Goal: Navigation & Orientation: Find specific page/section

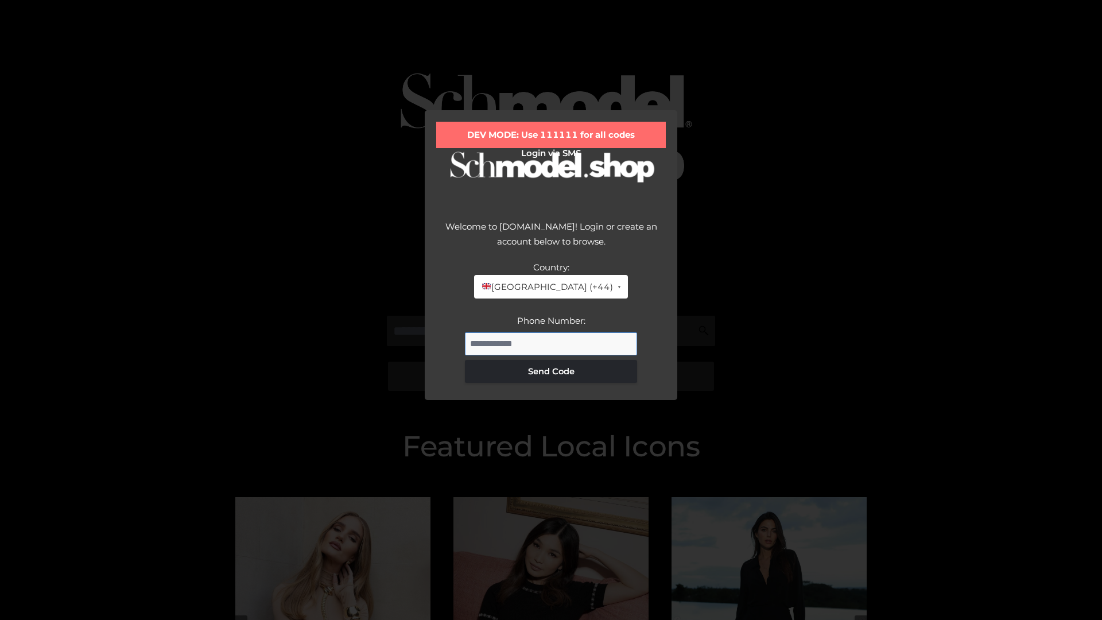
click at [551, 343] on input "Phone Number:" at bounding box center [551, 343] width 172 height 23
type input "**********"
click at [551, 371] on button "Send Code" at bounding box center [551, 371] width 172 height 23
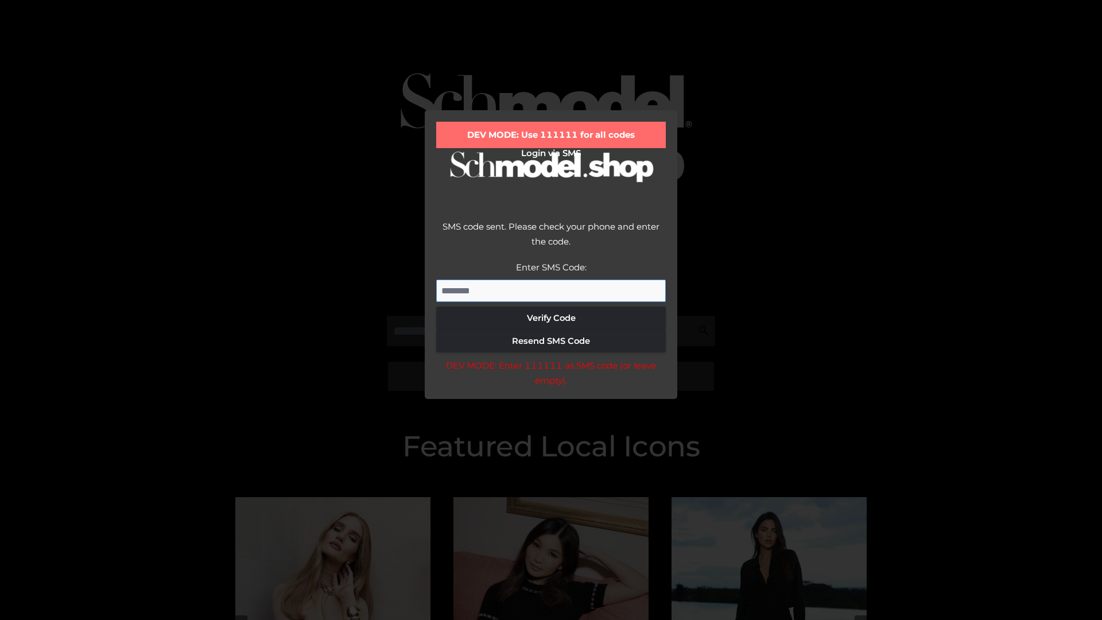
click at [551, 291] on input "Enter SMS Code:" at bounding box center [551, 291] width 230 height 23
type input "******"
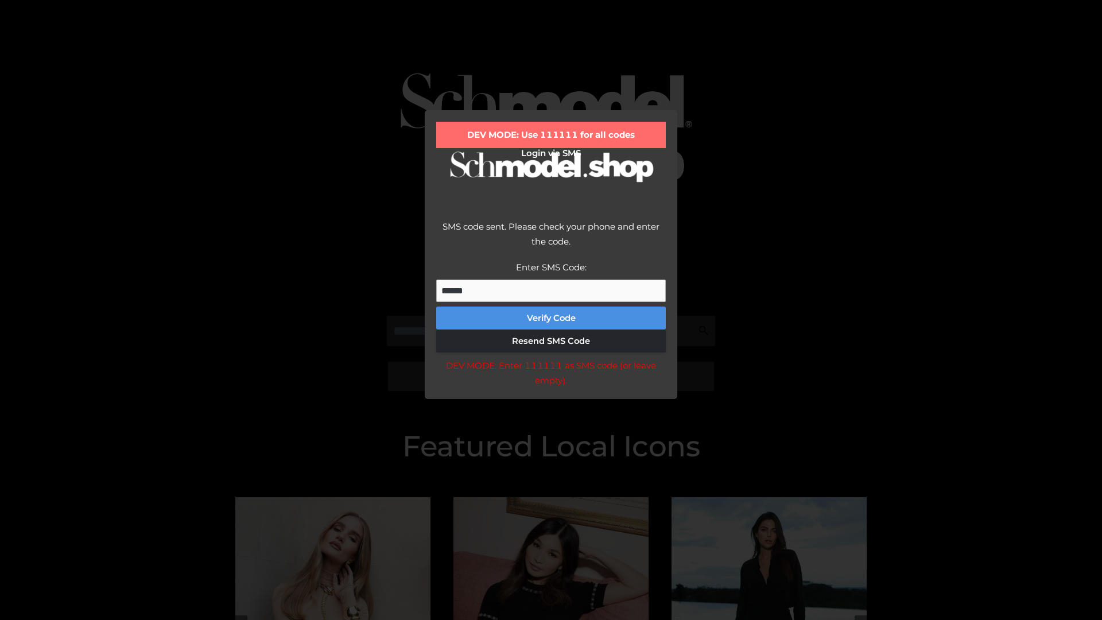
click at [551, 318] on button "Verify Code" at bounding box center [551, 318] width 230 height 23
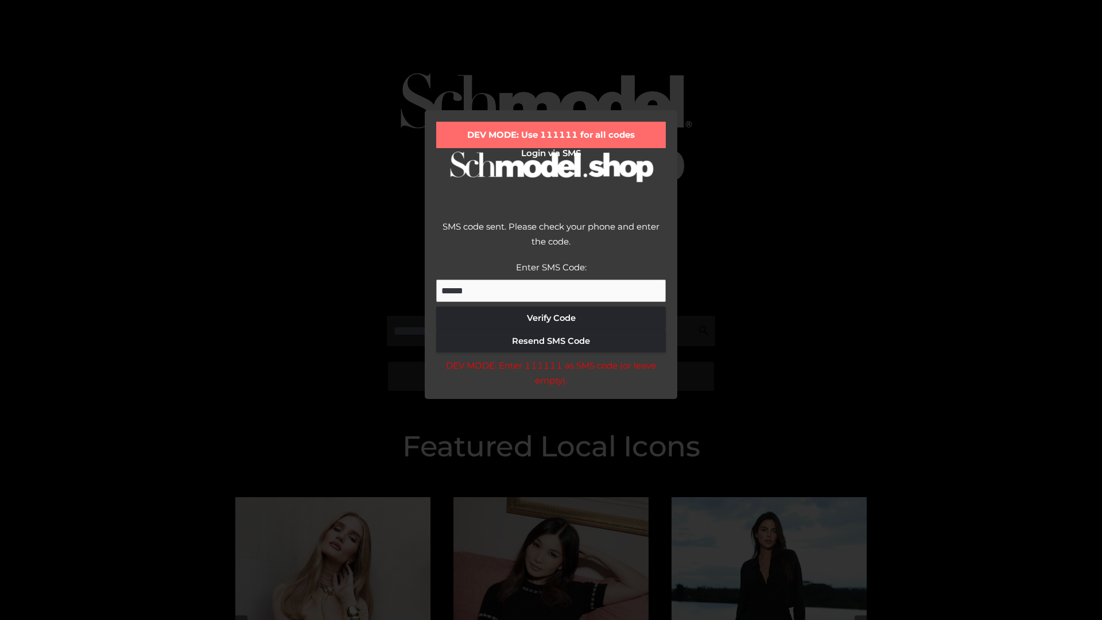
click at [551, 376] on div "DEV MODE: Enter 111111 as SMS code (or leave empty)." at bounding box center [551, 372] width 230 height 29
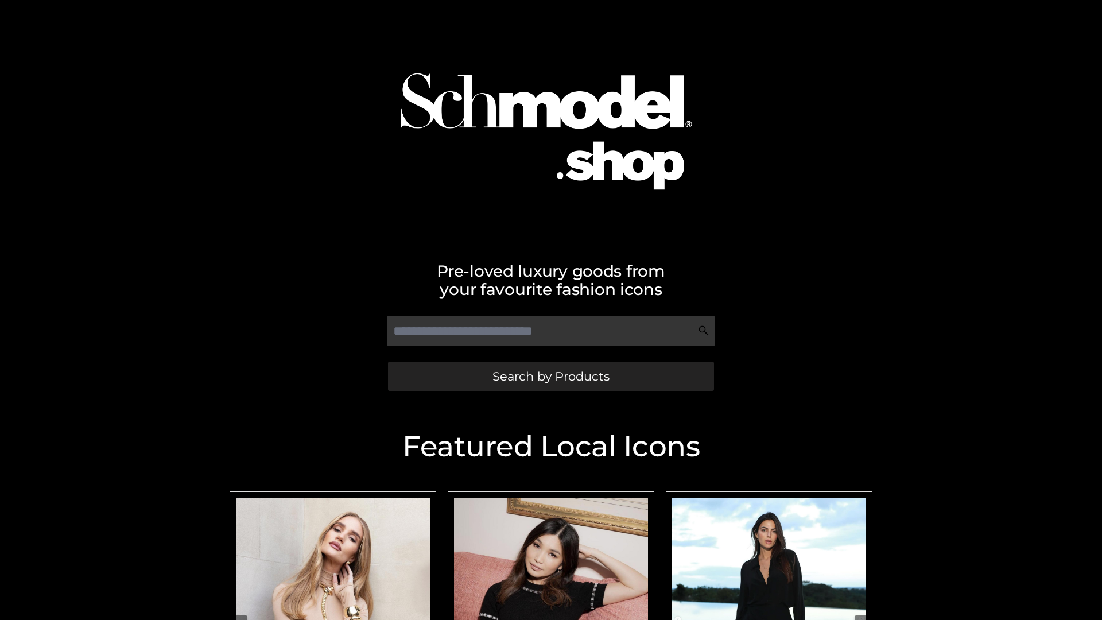
click at [551, 376] on span "Search by Products" at bounding box center [551, 376] width 117 height 12
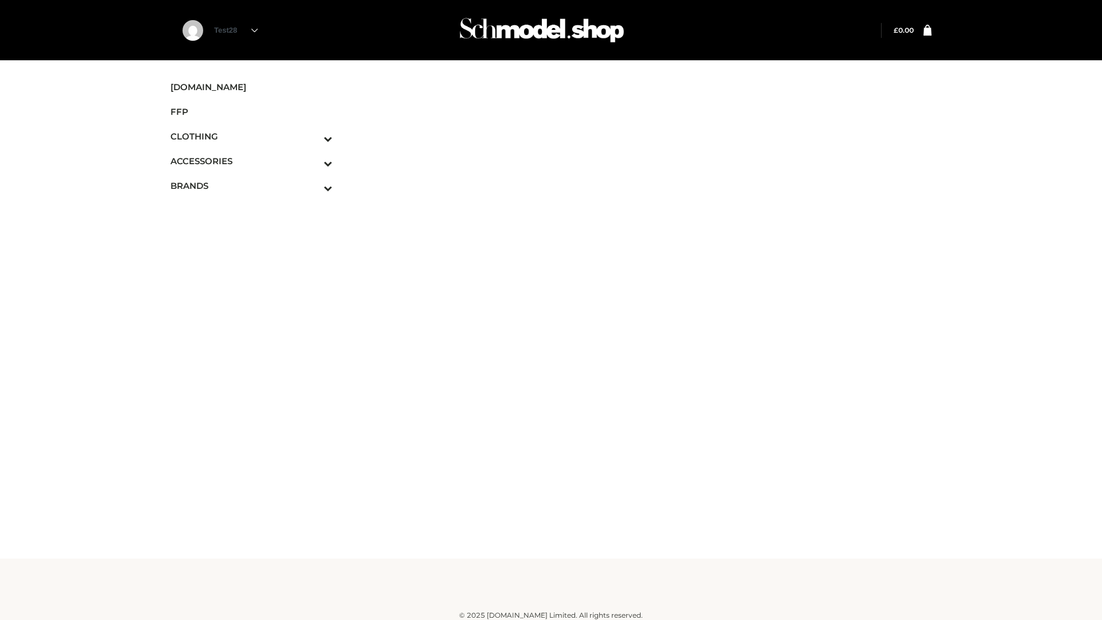
scroll to position [7, 0]
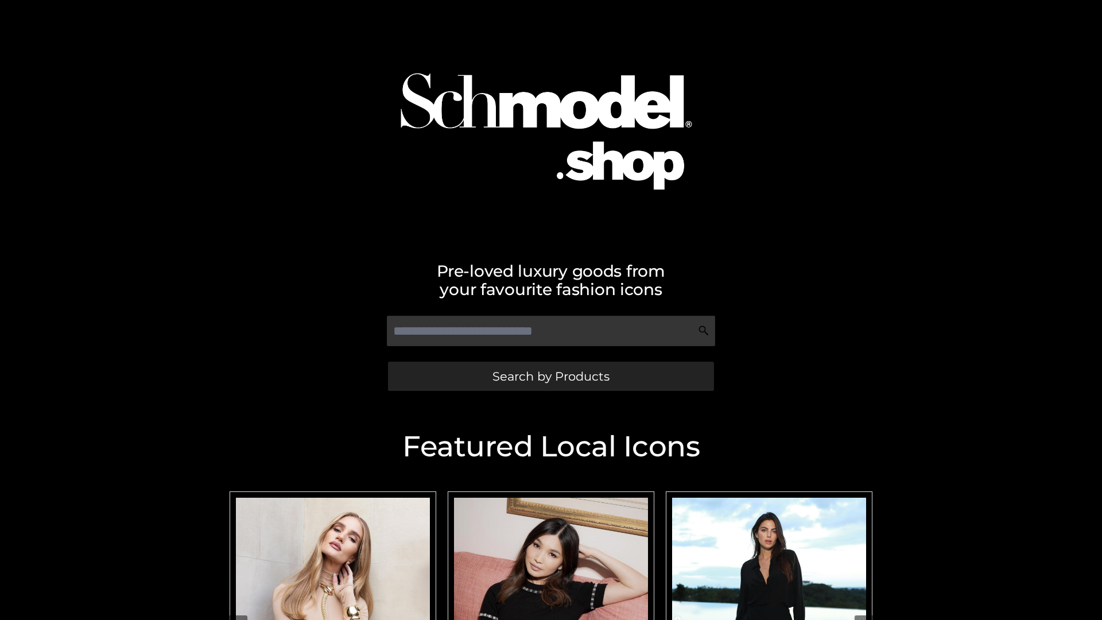
click at [551, 376] on span "Search by Products" at bounding box center [551, 376] width 117 height 12
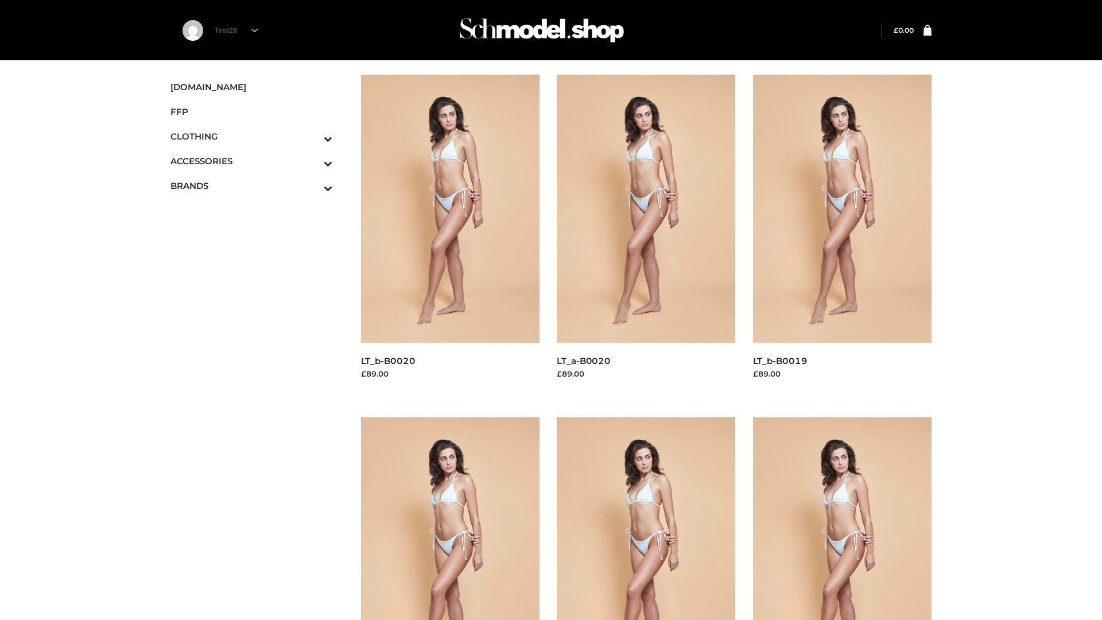
scroll to position [935, 0]
